Goal: Information Seeking & Learning: Learn about a topic

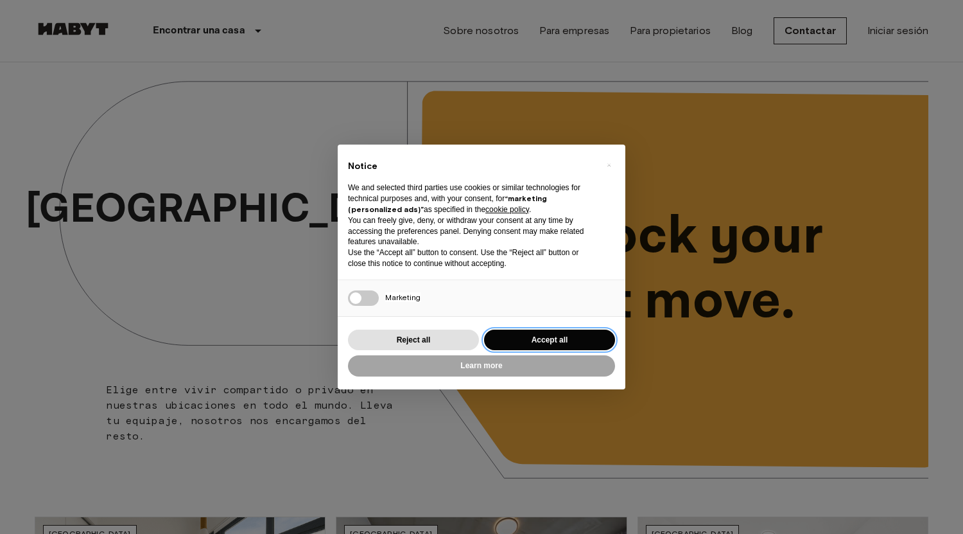
click at [542, 332] on button "Accept all" at bounding box center [549, 339] width 131 height 21
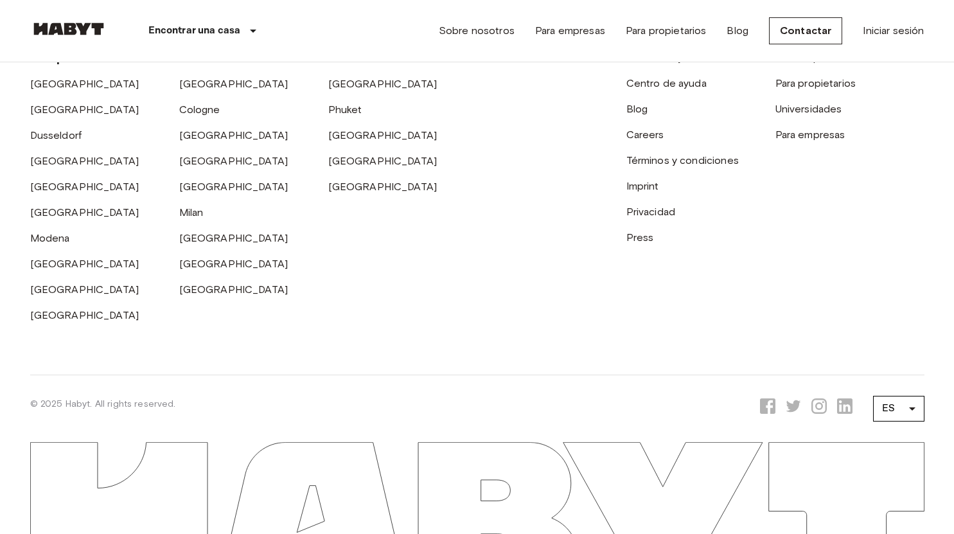
scroll to position [3476, 0]
click at [642, 141] on link "Careers" at bounding box center [645, 135] width 38 height 12
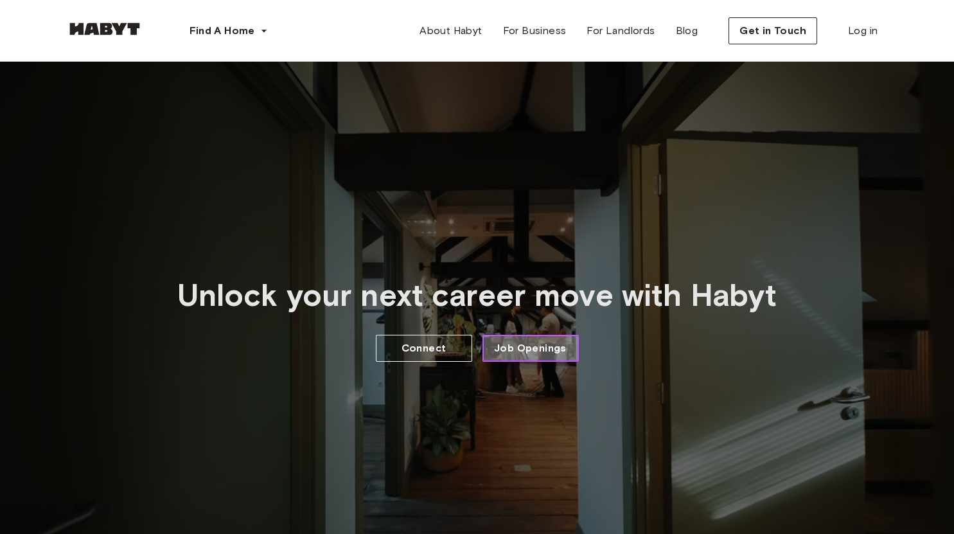
click at [520, 355] on span "Job Openings" at bounding box center [530, 347] width 73 height 15
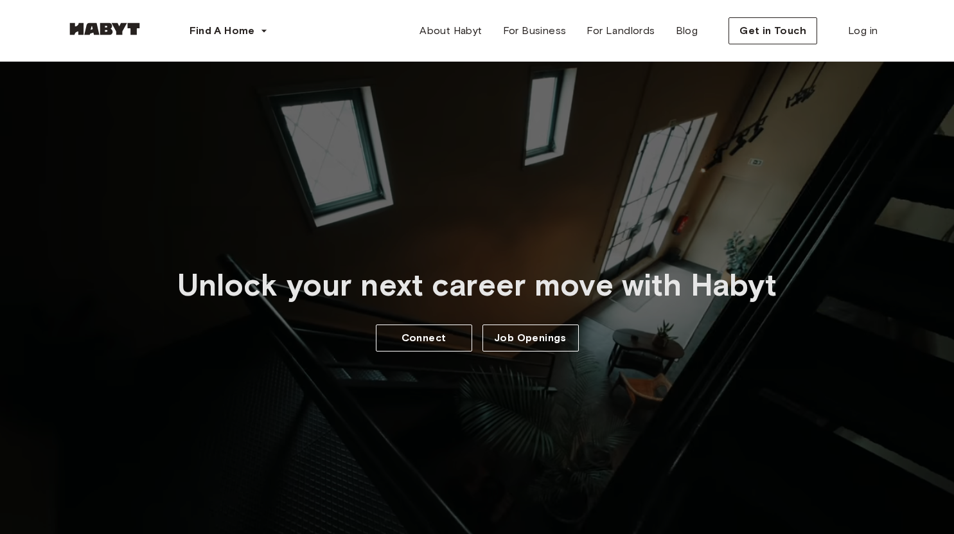
scroll to position [10, 0]
